Goal: Find specific page/section: Find specific page/section

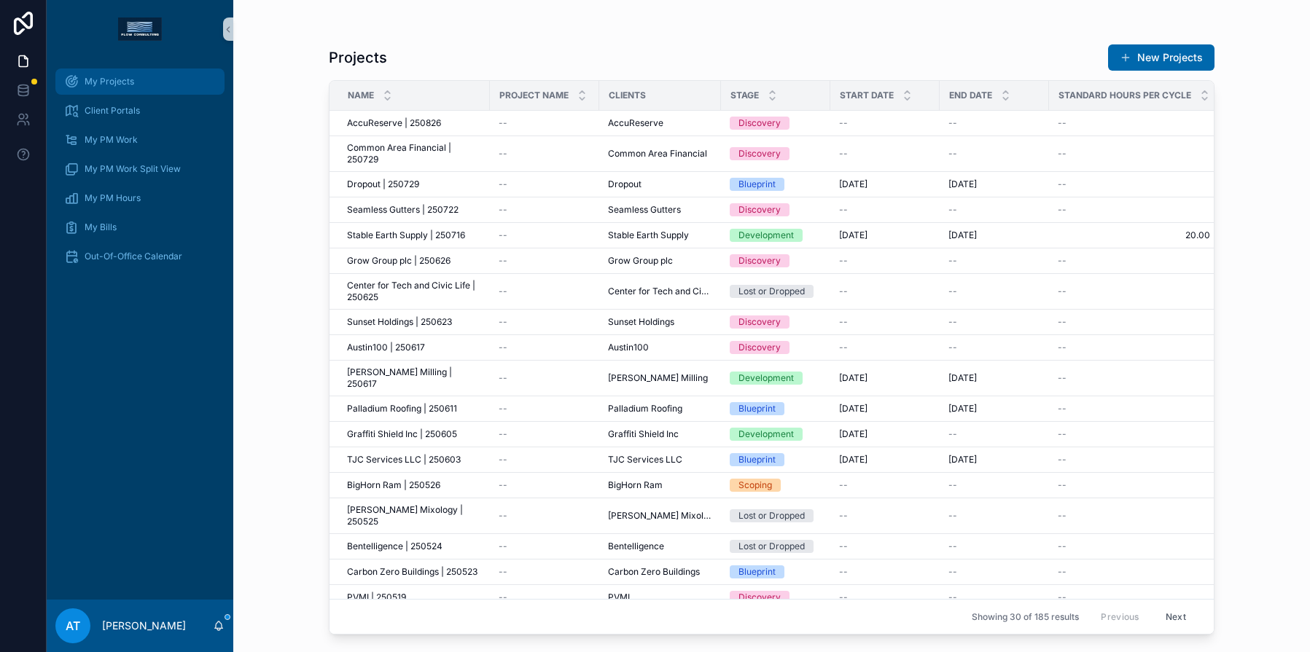
click at [144, 90] on div "My Projects" at bounding box center [140, 81] width 152 height 23
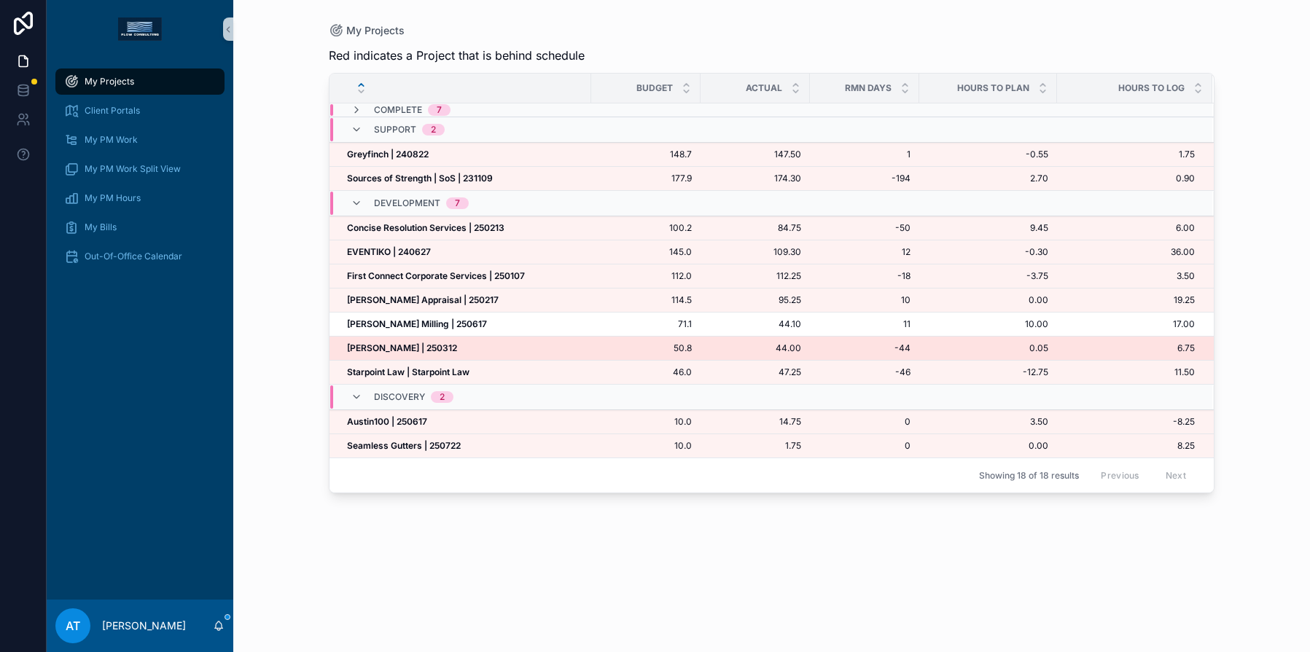
click at [408, 345] on strong "[PERSON_NAME] | 250312" at bounding box center [402, 348] width 110 height 11
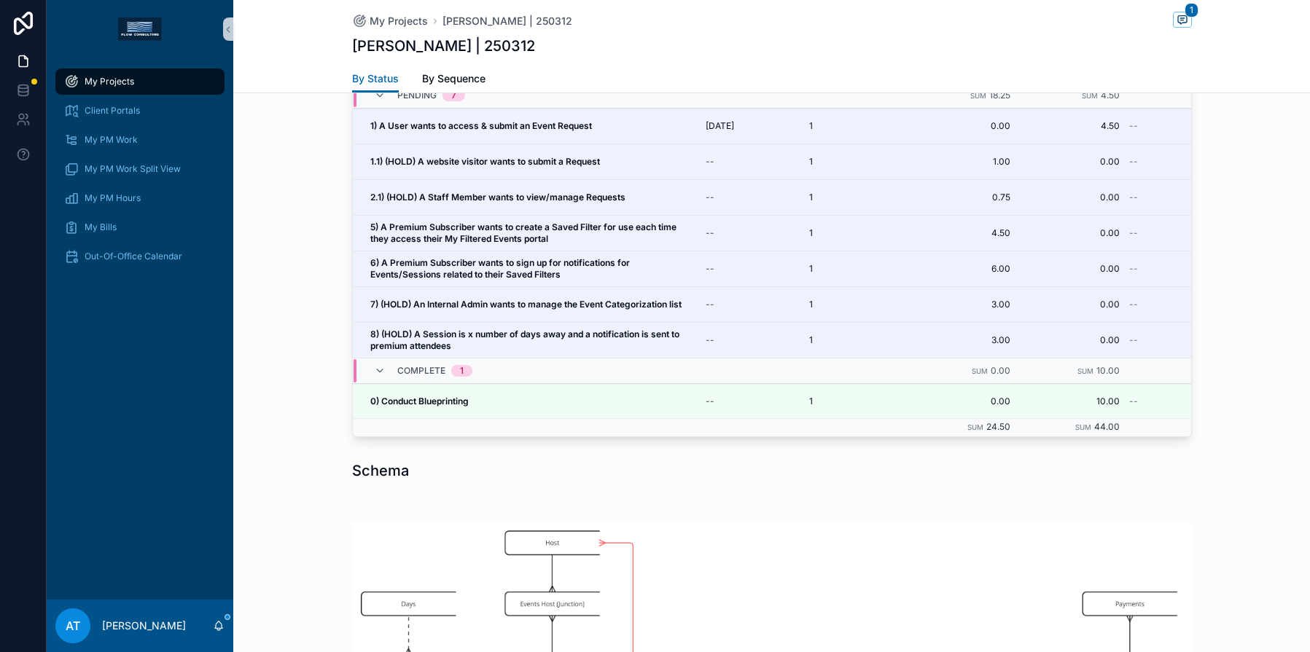
scroll to position [1357, 0]
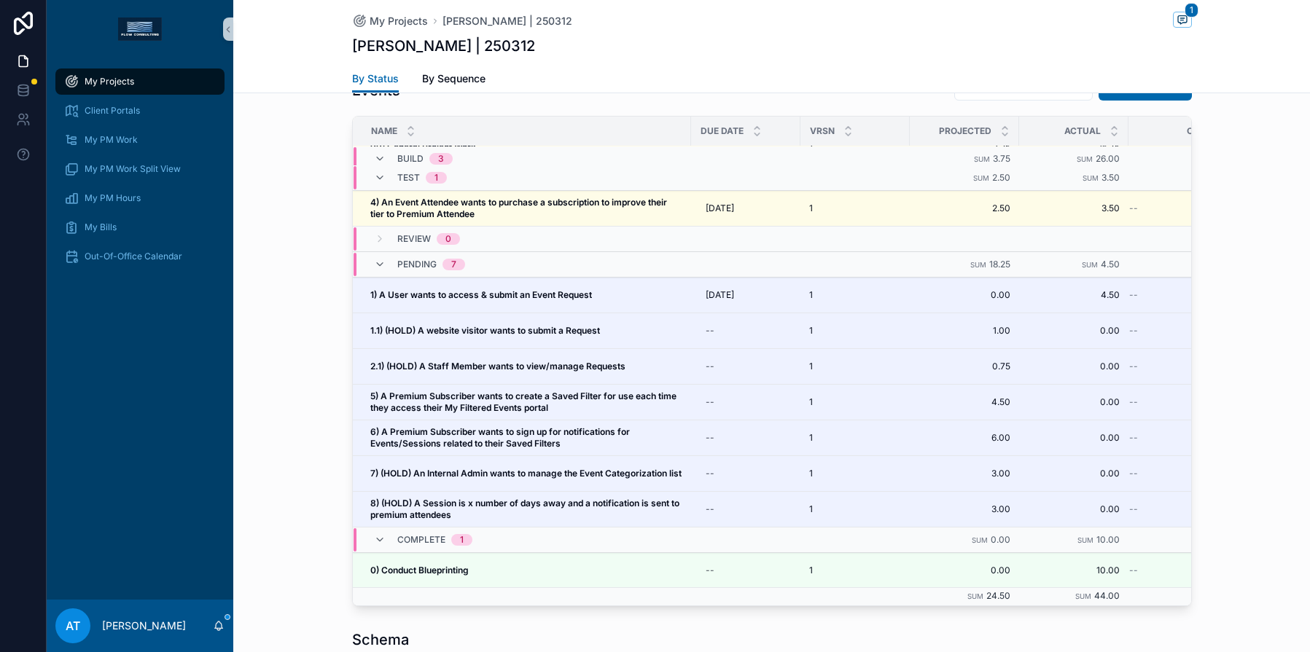
click at [1264, 359] on div "Events New Event Name Due Date VRSN Projected Actual Original Build 3 Sum 3.75 …" at bounding box center [771, 340] width 1076 height 544
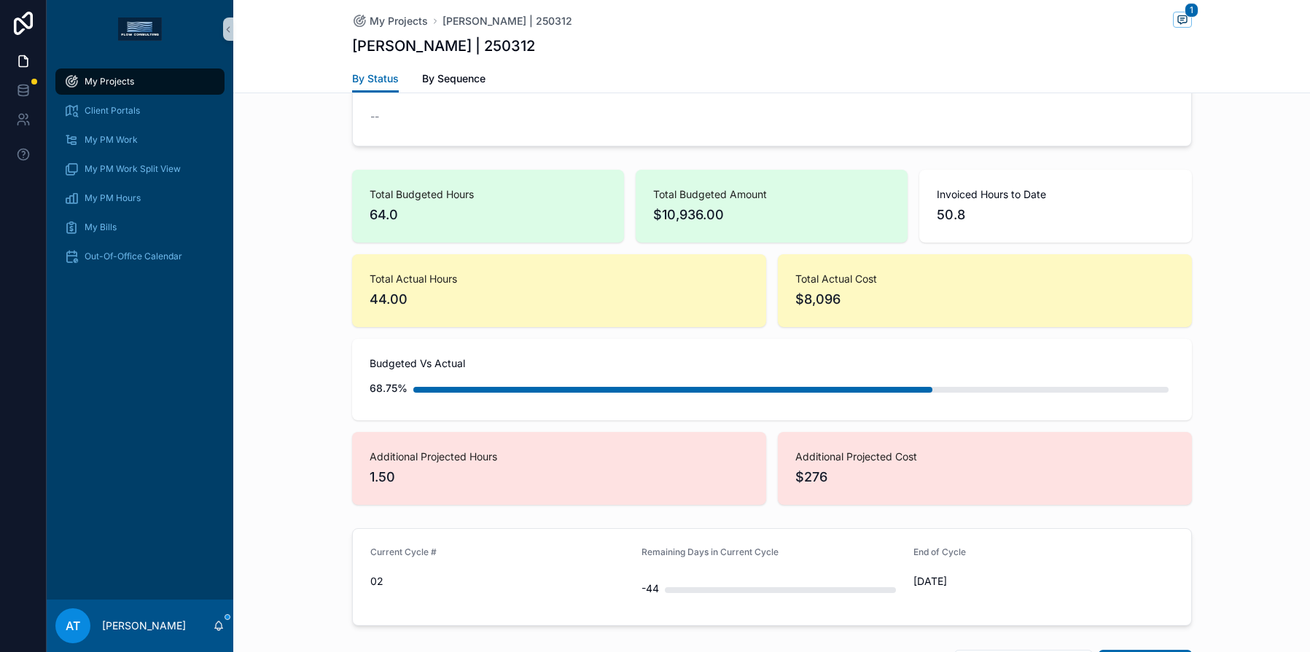
scroll to position [783, 0]
drag, startPoint x: 364, startPoint y: 208, endPoint x: 399, endPoint y: 216, distance: 36.6
click at [399, 216] on span "64.0" at bounding box center [487, 213] width 237 height 20
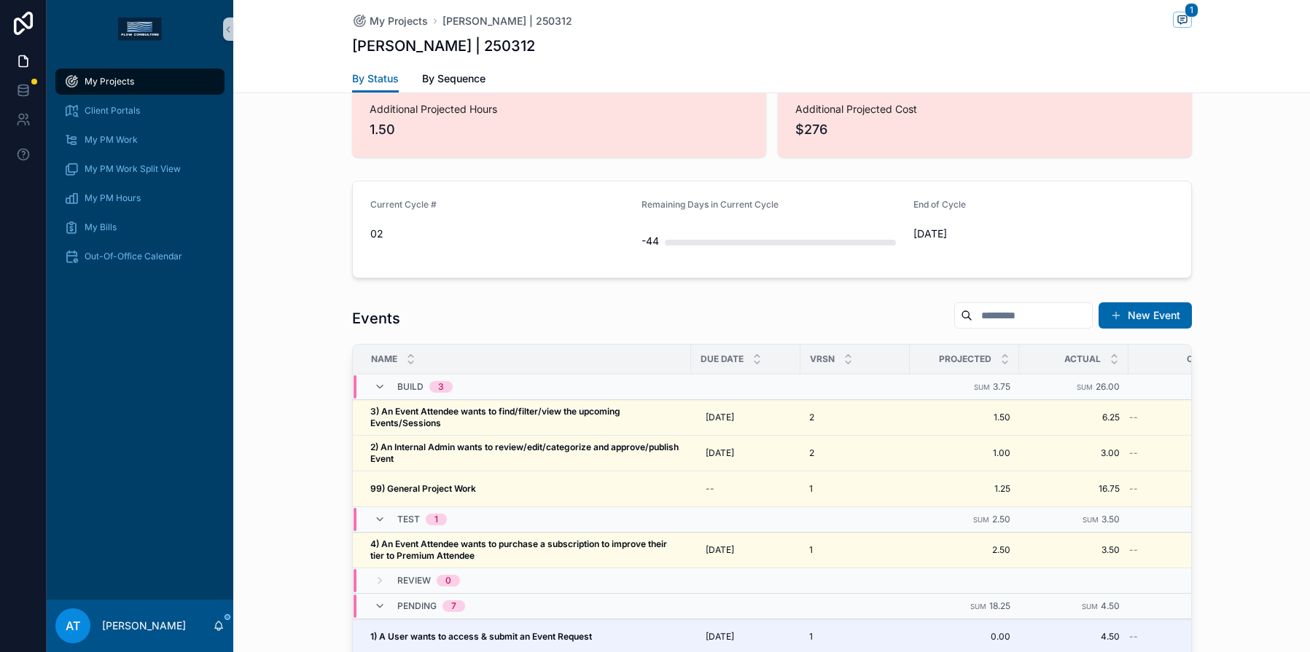
scroll to position [1328, 0]
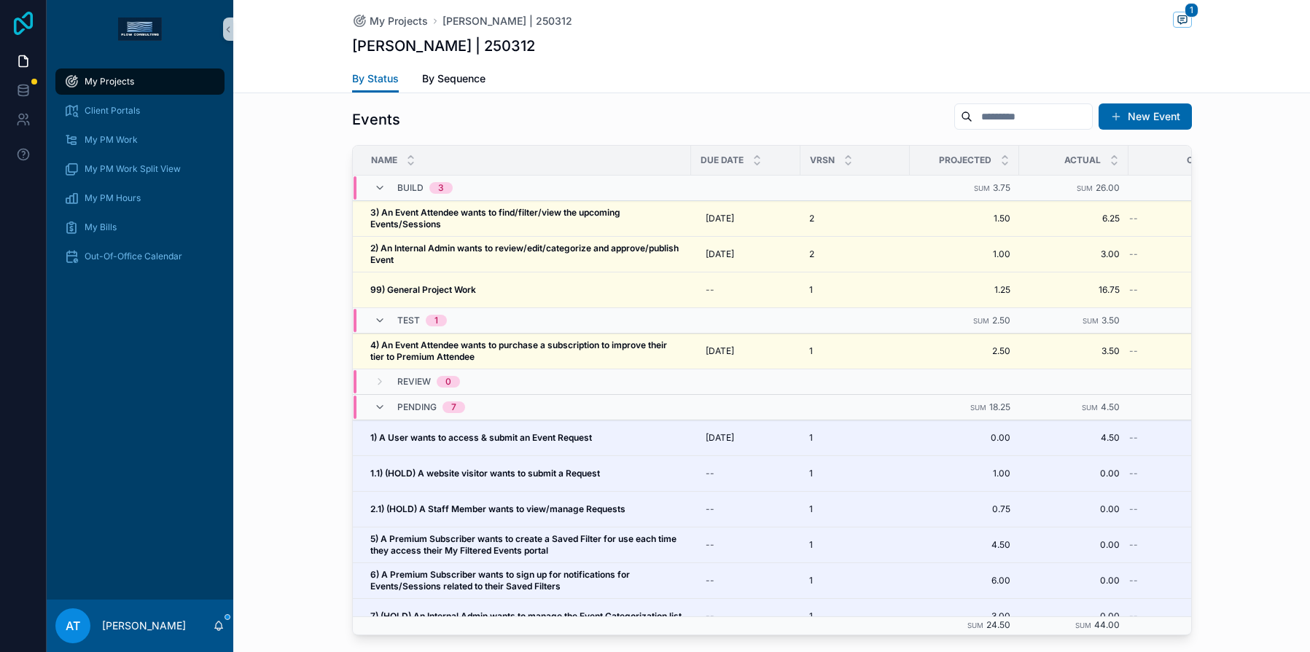
click at [28, 23] on icon at bounding box center [23, 23] width 29 height 23
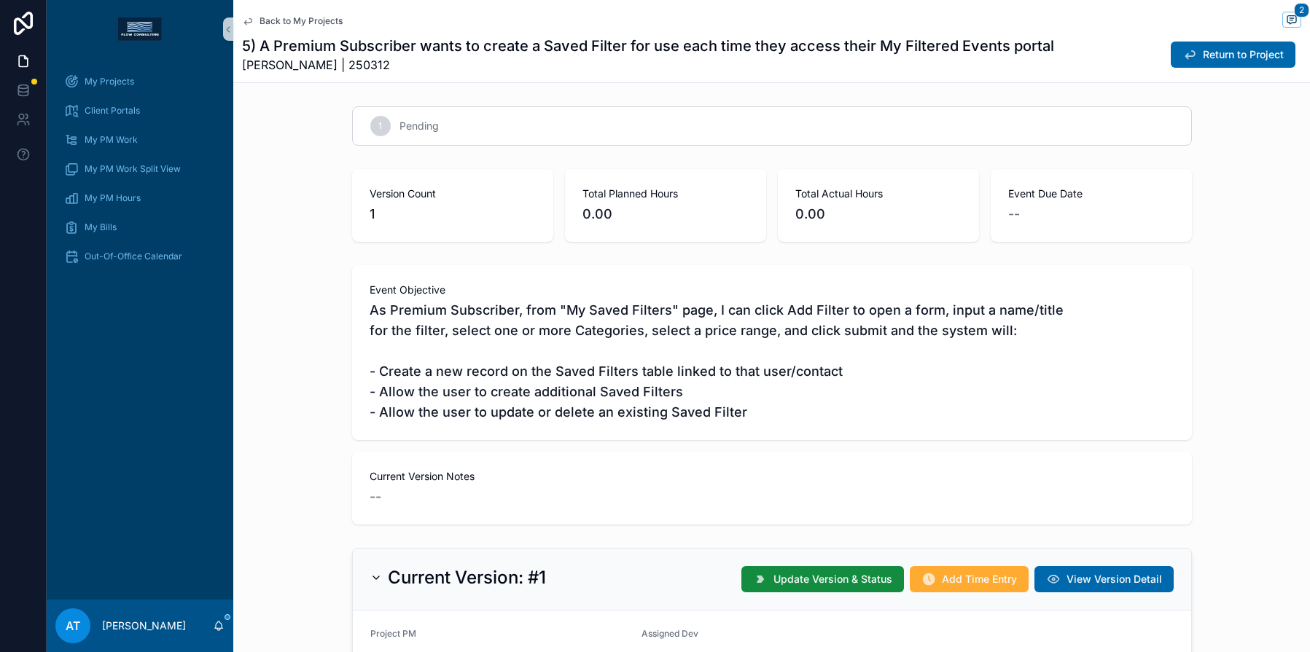
scroll to position [1, 0]
drag, startPoint x: 270, startPoint y: 46, endPoint x: 322, endPoint y: 51, distance: 52.0
click at [294, 50] on h1 "5) A Premium Subscriber wants to create a Saved Filter for use each time they a…" at bounding box center [648, 46] width 812 height 20
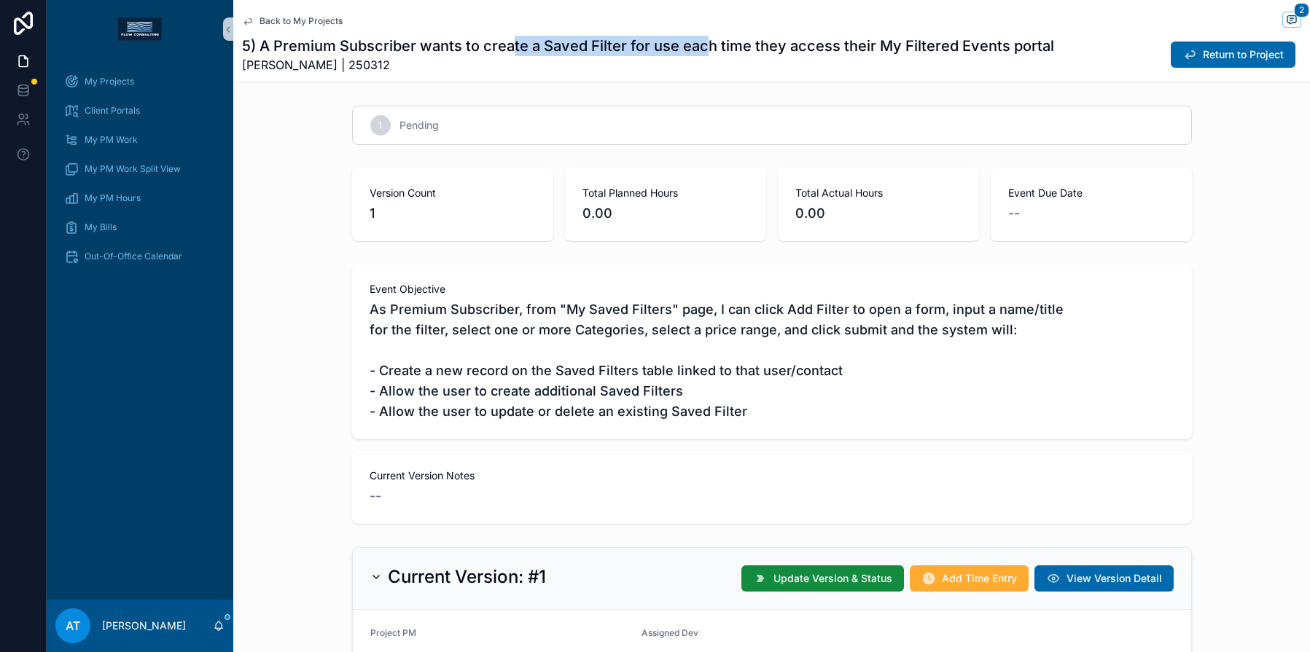
drag, startPoint x: 516, startPoint y: 49, endPoint x: 708, endPoint y: 50, distance: 191.7
click at [707, 51] on h1 "5) A Premium Subscriber wants to create a Saved Filter for use each time they a…" at bounding box center [648, 46] width 812 height 20
drag, startPoint x: 755, startPoint y: 43, endPoint x: 849, endPoint y: 48, distance: 94.2
click at [797, 47] on h1 "5) A Premium Subscriber wants to create a Saved Filter for use each time they a…" at bounding box center [648, 46] width 812 height 20
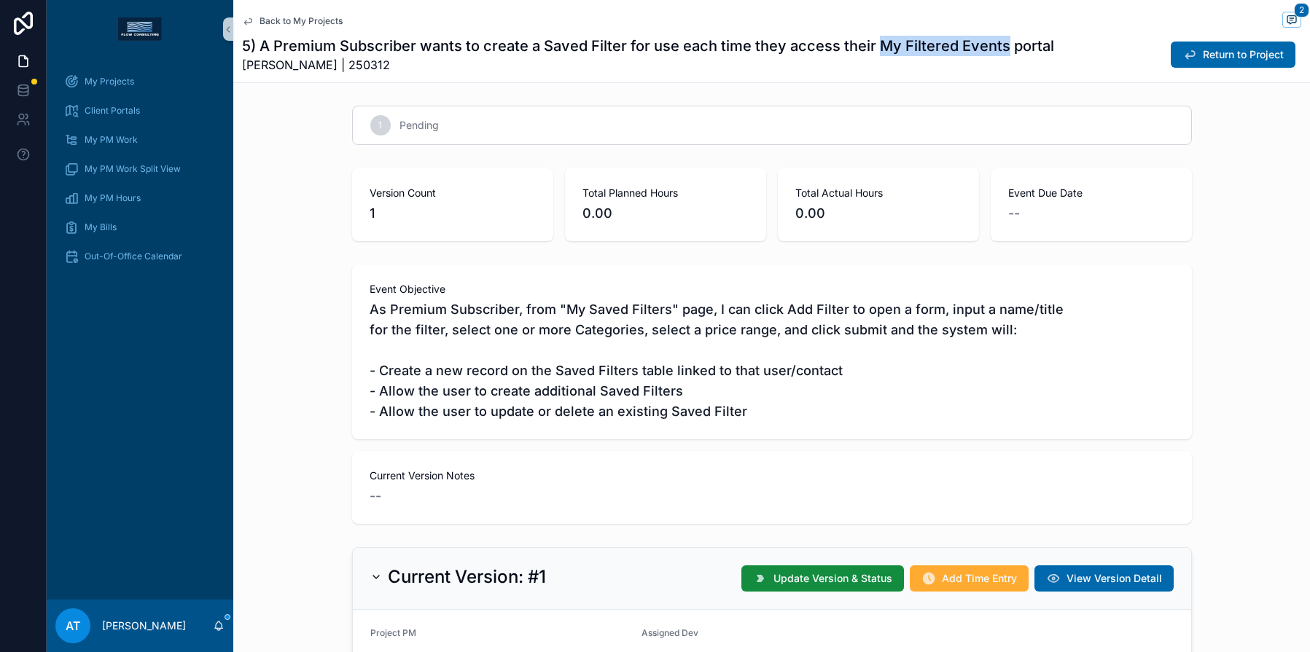
drag, startPoint x: 1004, startPoint y: 50, endPoint x: 877, endPoint y: 47, distance: 126.1
click at [877, 47] on h1 "5) A Premium Subscriber wants to create a Saved Filter for use each time they a…" at bounding box center [648, 46] width 812 height 20
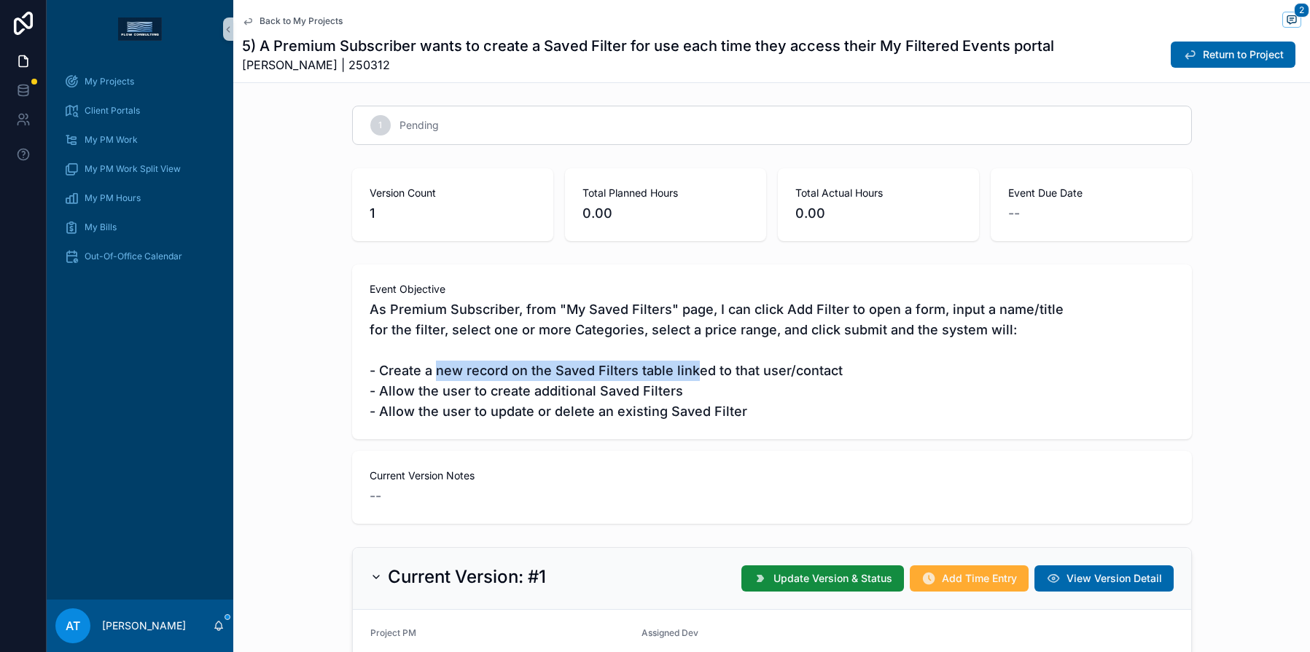
drag, startPoint x: 428, startPoint y: 372, endPoint x: 690, endPoint y: 375, distance: 262.4
click at [690, 375] on span "As Premium Subscriber, from "My Saved Filters" page, I can click Add Filter to …" at bounding box center [771, 361] width 805 height 122
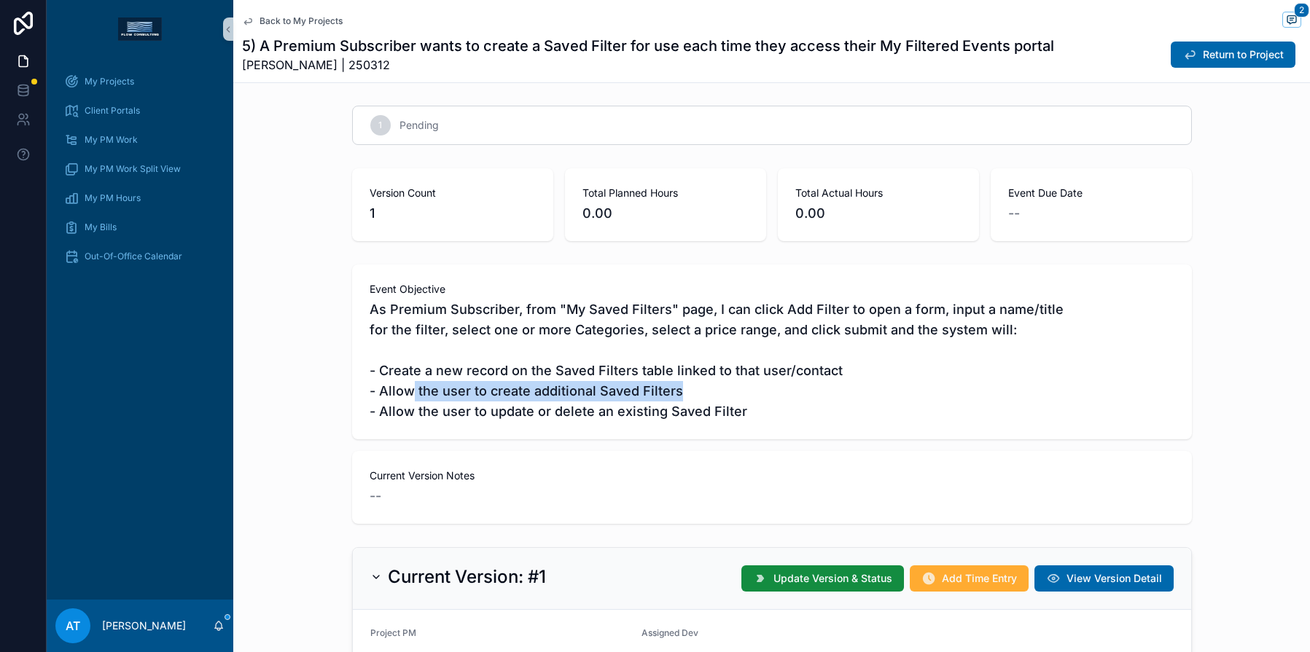
drag, startPoint x: 402, startPoint y: 395, endPoint x: 668, endPoint y: 395, distance: 266.0
click at [668, 395] on span "As Premium Subscriber, from "My Saved Filters" page, I can click Add Filter to …" at bounding box center [771, 361] width 805 height 122
drag, startPoint x: 431, startPoint y: 414, endPoint x: 677, endPoint y: 421, distance: 245.7
click at [677, 421] on span "As Premium Subscriber, from "My Saved Filters" page, I can click Add Filter to …" at bounding box center [771, 361] width 805 height 122
click at [704, 413] on span "As Premium Subscriber, from "My Saved Filters" page, I can click Add Filter to …" at bounding box center [771, 361] width 805 height 122
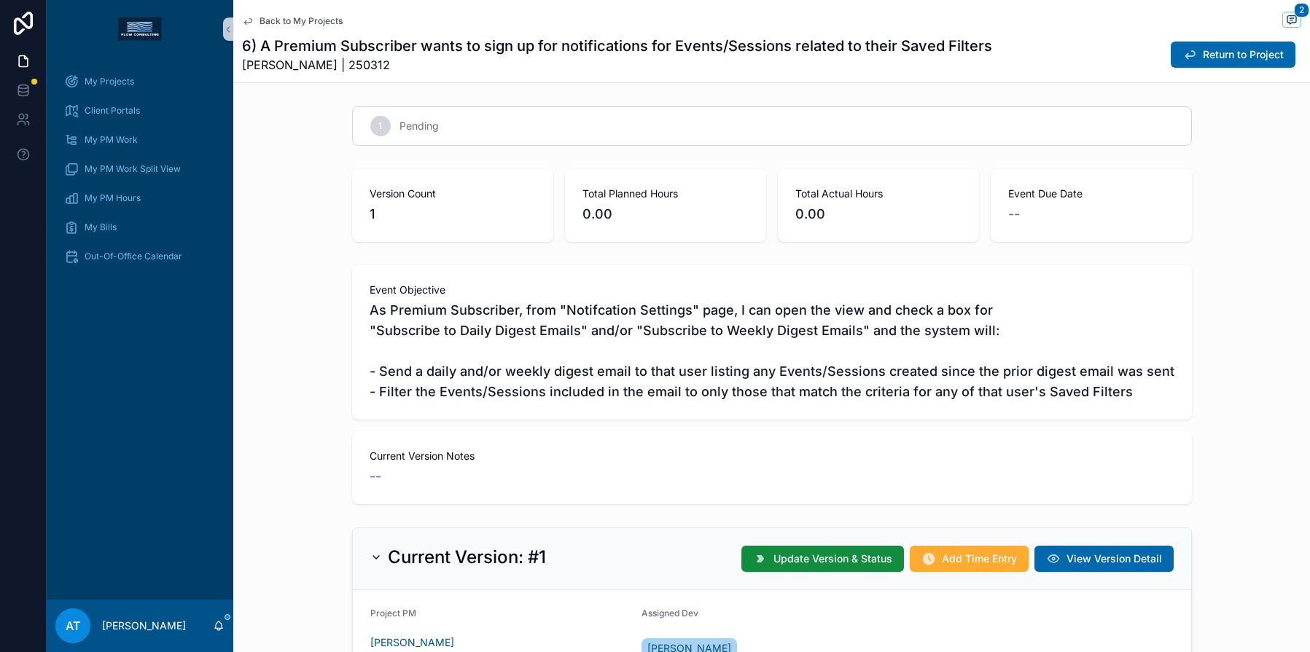
click at [677, 47] on h1 "6) A Premium Subscriber wants to sign up for notifications for Events/Sessions …" at bounding box center [617, 46] width 750 height 20
drag, startPoint x: 373, startPoint y: 332, endPoint x: 577, endPoint y: 337, distance: 204.1
click at [577, 337] on span "As Premium Subscriber, from "Notifcation Settings" page, I can open the view an…" at bounding box center [771, 351] width 805 height 102
drag, startPoint x: 599, startPoint y: 329, endPoint x: 634, endPoint y: 329, distance: 35.0
click at [617, 331] on span "As Premium Subscriber, from "Notifcation Settings" page, I can open the view an…" at bounding box center [771, 351] width 805 height 102
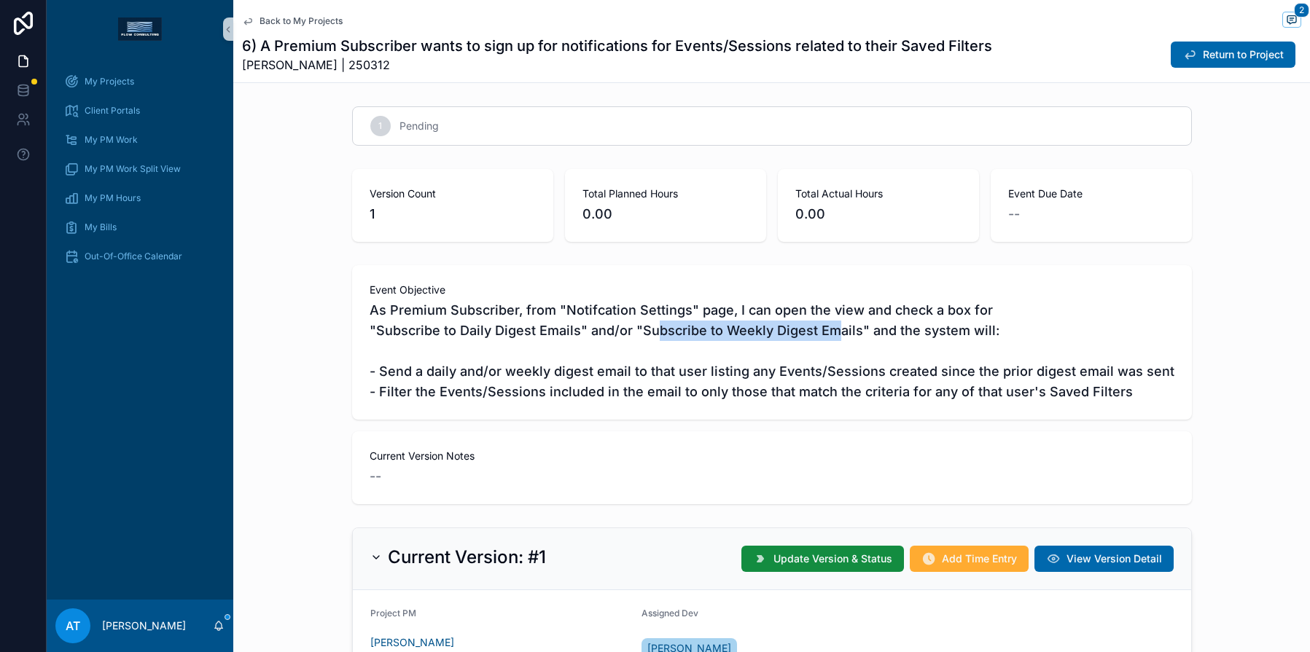
drag, startPoint x: 652, startPoint y: 330, endPoint x: 832, endPoint y: 340, distance: 179.5
click at [832, 340] on span "As Premium Subscriber, from "Notifcation Settings" page, I can open the view an…" at bounding box center [771, 351] width 805 height 102
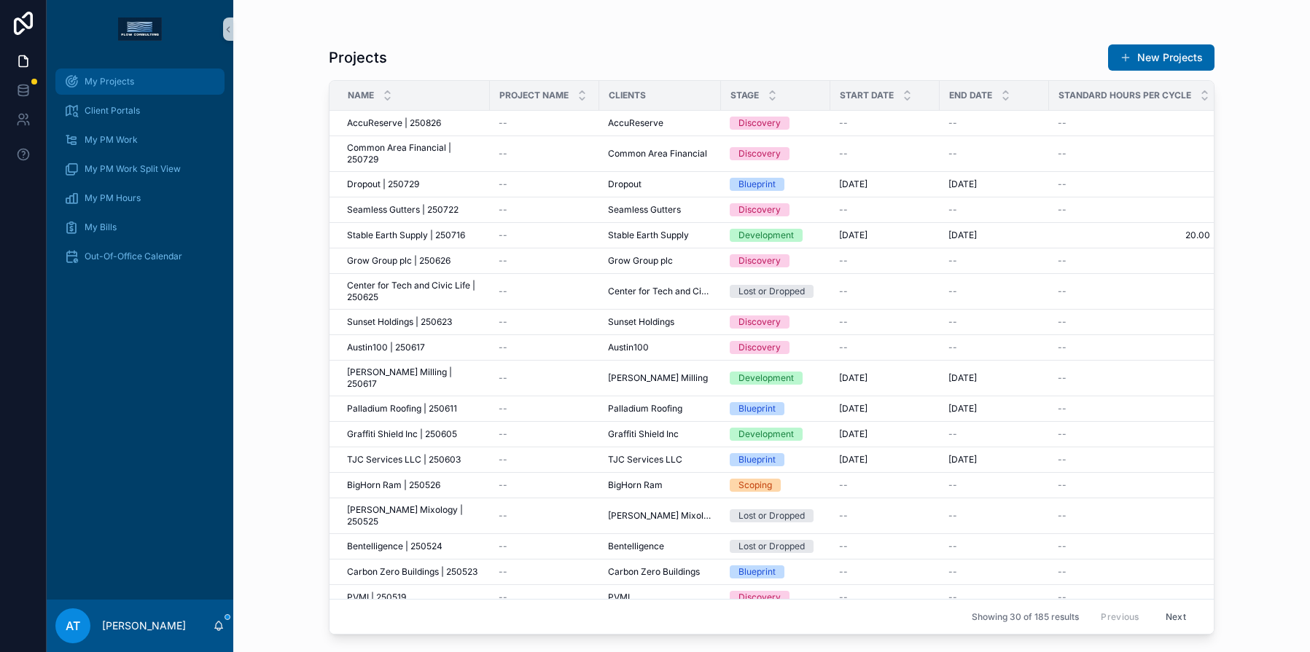
click at [135, 89] on div "My Projects" at bounding box center [140, 81] width 152 height 23
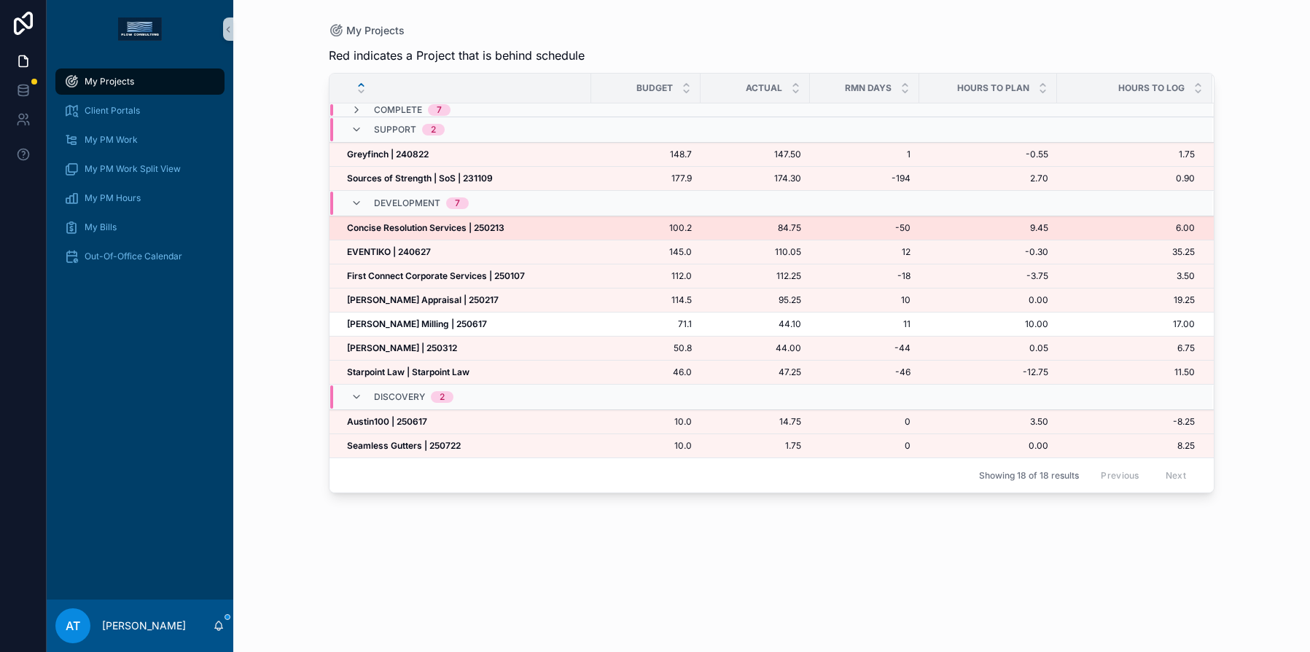
click at [449, 229] on strong "Concise Resolution Services | 250213" at bounding box center [425, 227] width 157 height 11
